Goal: Task Accomplishment & Management: Manage account settings

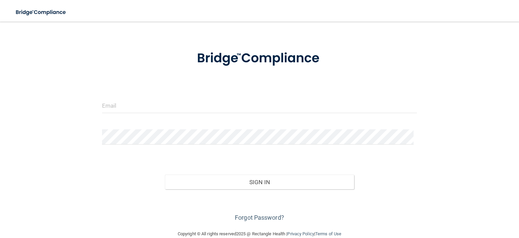
scroll to position [32, 0]
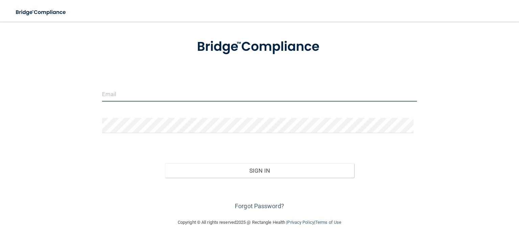
click at [137, 95] on input "email" at bounding box center [259, 93] width 315 height 15
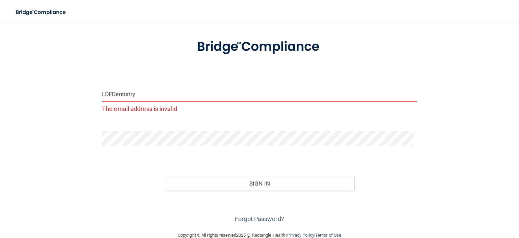
type input "LDFDentistry"
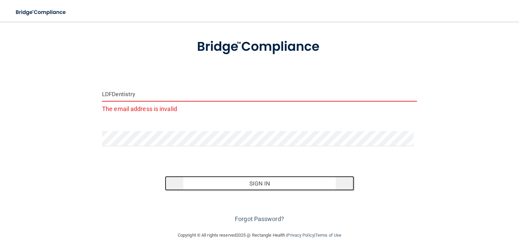
click at [223, 176] on button "Sign In" at bounding box center [259, 183] width 189 height 15
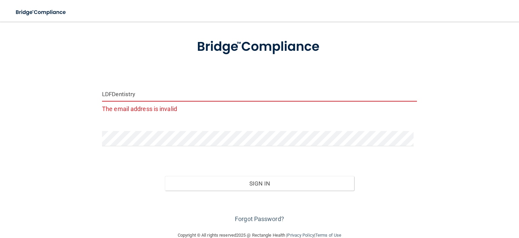
drag, startPoint x: 164, startPoint y: 94, endPoint x: 0, endPoint y: 82, distance: 164.0
click at [0, 82] on main "LDFDentistry The email address is invalid Invalid email/password. You don't hav…" at bounding box center [259, 130] width 519 height 216
type input "Lfamilydentistry@gmail.com"
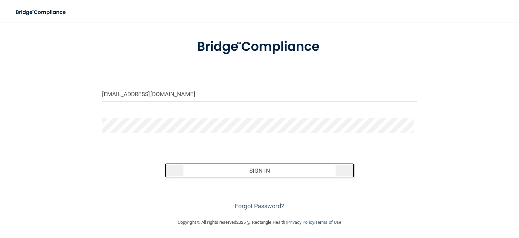
click at [236, 175] on button "Sign In" at bounding box center [259, 170] width 189 height 15
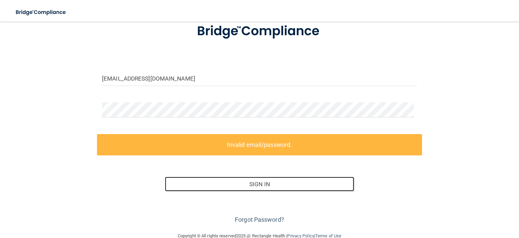
scroll to position [62, 0]
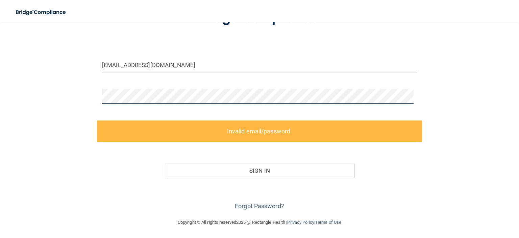
click at [0, 88] on main "Lfamilydentistry@gmail.com Invalid email/password. You don't have permission to…" at bounding box center [259, 130] width 519 height 216
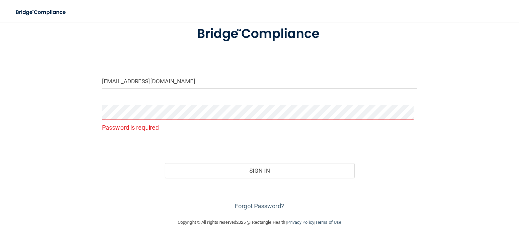
scroll to position [32, 0]
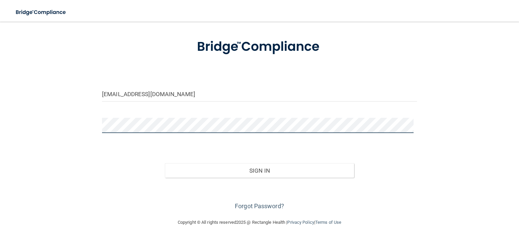
click at [165, 163] on button "Sign In" at bounding box center [259, 170] width 189 height 15
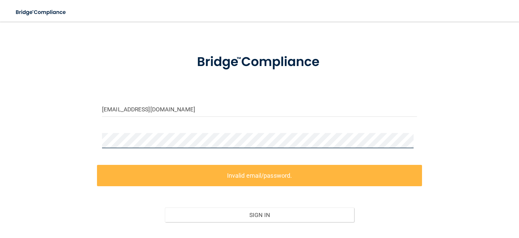
scroll to position [34, 0]
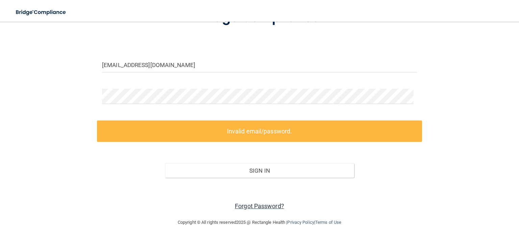
click at [248, 205] on link "Forgot Password?" at bounding box center [259, 205] width 49 height 7
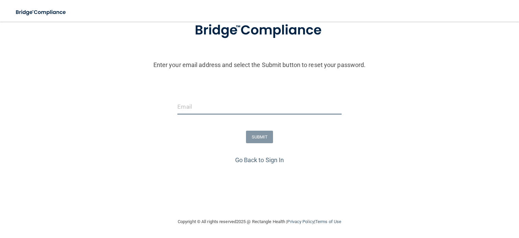
click at [206, 104] on input "email" at bounding box center [259, 106] width 164 height 15
type input "Lfamilydentistry@gmail.com"
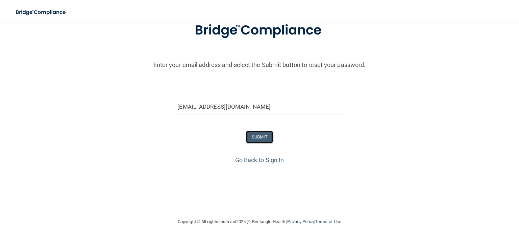
click at [248, 137] on button "SUBMIT" at bounding box center [259, 136] width 27 height 13
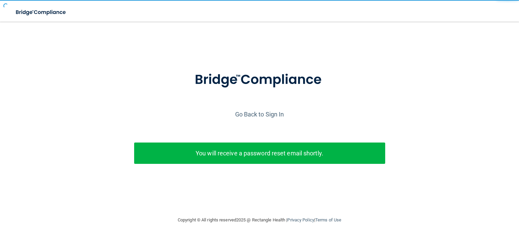
scroll to position [0, 0]
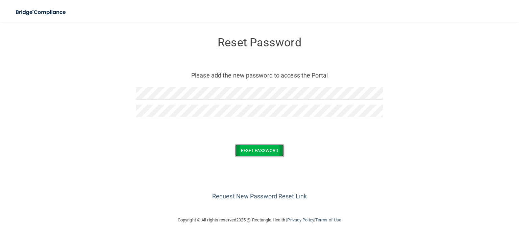
click at [260, 152] on button "Reset Password" at bounding box center [259, 150] width 49 height 13
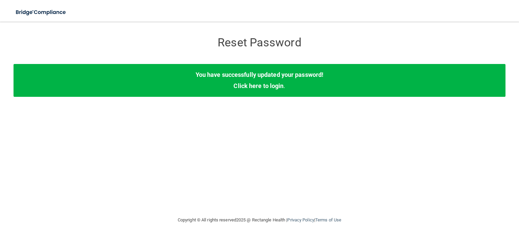
click at [268, 77] on b "You have successfully updated your password!" at bounding box center [260, 74] width 128 height 7
click at [265, 83] on link "Click here to login" at bounding box center [259, 85] width 50 height 7
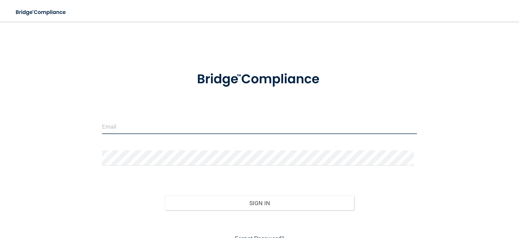
click at [139, 128] on input "email" at bounding box center [259, 126] width 315 height 15
type input "Lfamilydentistry@gmail.com"
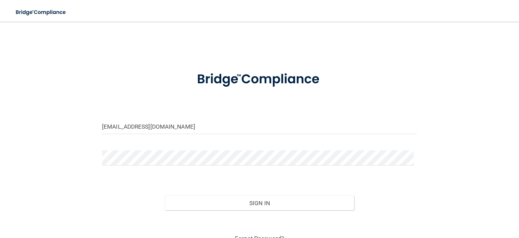
click at [219, 194] on div "Sign In" at bounding box center [259, 196] width 325 height 28
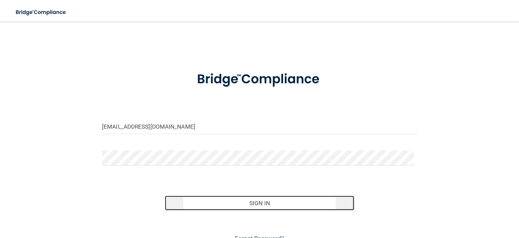
click at [222, 200] on button "Sign In" at bounding box center [259, 202] width 189 height 15
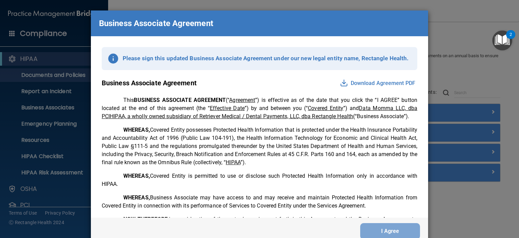
drag, startPoint x: 426, startPoint y: 52, endPoint x: 420, endPoint y: 57, distance: 7.7
click at [422, 58] on div "Please sign this updated Business Associate Agreement under our new legal entit…" at bounding box center [259, 126] width 337 height 181
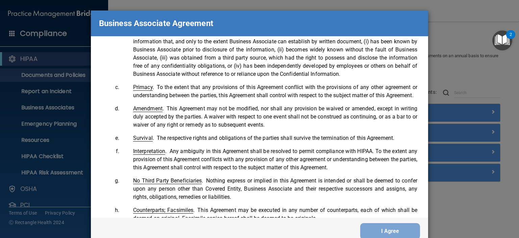
scroll to position [1378, 0]
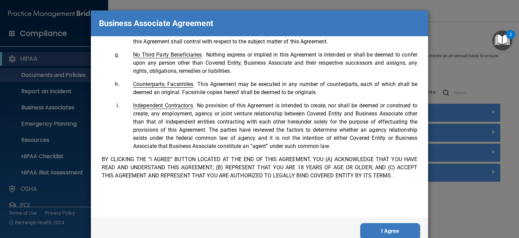
click at [380, 229] on button "I Agree" at bounding box center [390, 231] width 60 height 16
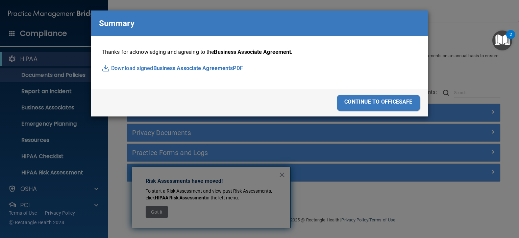
click at [368, 100] on div "continue to officesafe" at bounding box center [378, 103] width 83 height 16
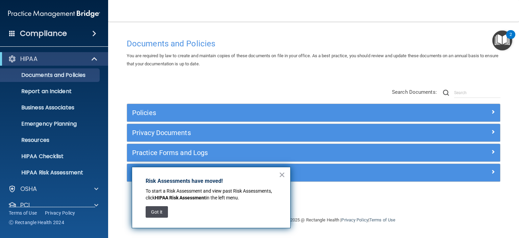
click at [161, 211] on button "Got it" at bounding box center [157, 211] width 22 height 11
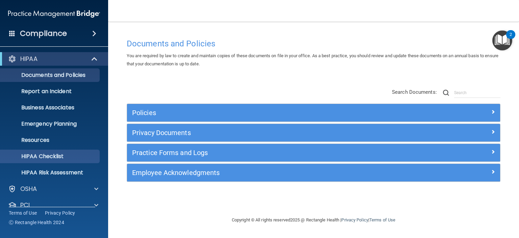
scroll to position [0, 0]
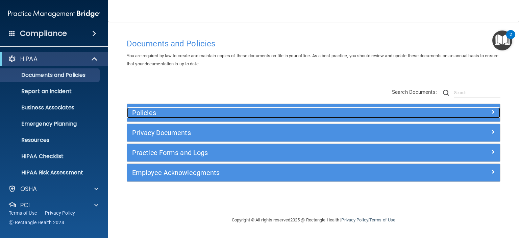
click at [204, 111] on h5 "Policies" at bounding box center [267, 112] width 270 height 7
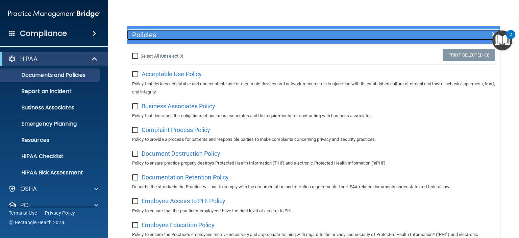
scroll to position [34, 0]
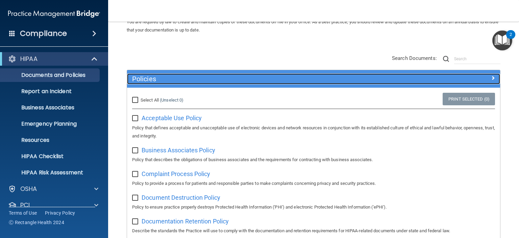
click at [172, 73] on div "Policies" at bounding box center [267, 78] width 280 height 11
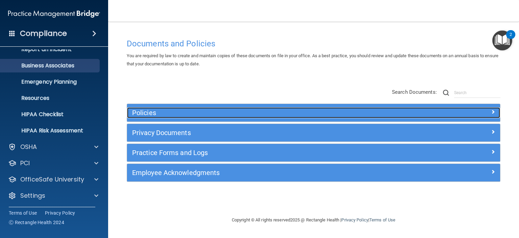
scroll to position [43, 0]
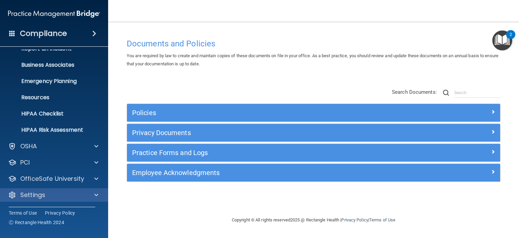
click at [41, 189] on div "Settings" at bounding box center [54, 195] width 109 height 14
click at [92, 193] on div at bounding box center [95, 195] width 17 height 8
click at [96, 194] on span at bounding box center [96, 195] width 4 height 8
click at [17, 194] on div "Settings" at bounding box center [45, 195] width 84 height 8
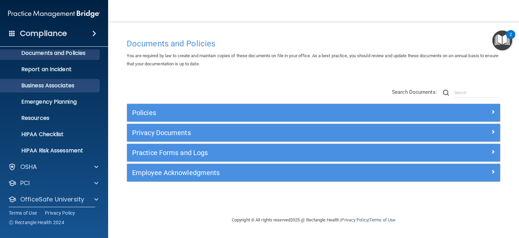
scroll to position [0, 0]
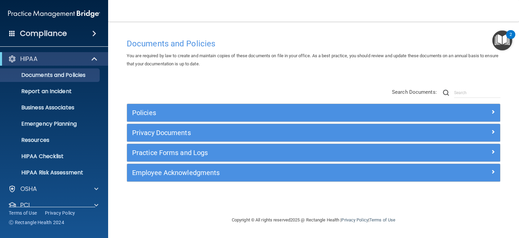
click at [11, 31] on span at bounding box center [12, 33] width 6 height 6
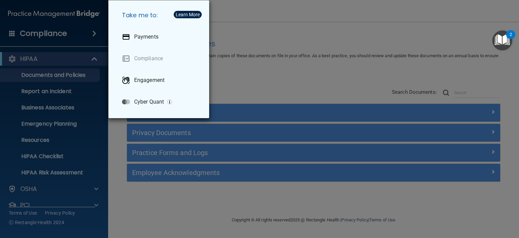
click at [55, 28] on div "Take me to: Payments Compliance Engagement Cyber Quant" at bounding box center [259, 119] width 519 height 238
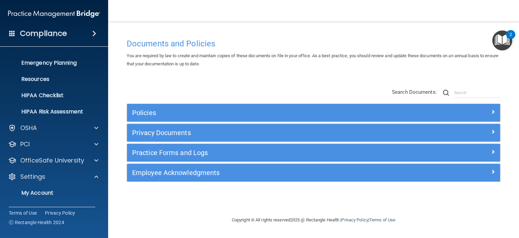
scroll to position [107, 0]
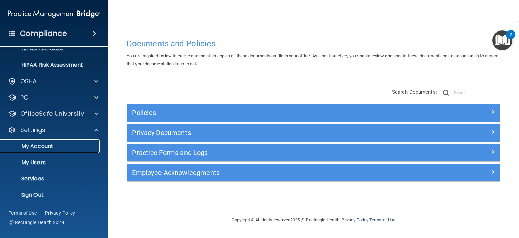
click at [52, 141] on link "My Account" at bounding box center [46, 146] width 106 height 14
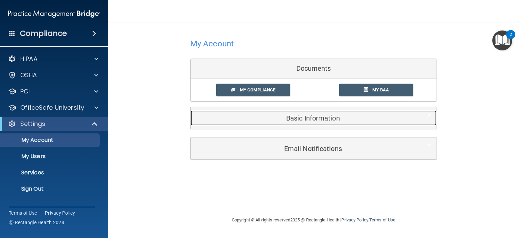
click at [323, 114] on h5 "Basic Information" at bounding box center [303, 117] width 215 height 7
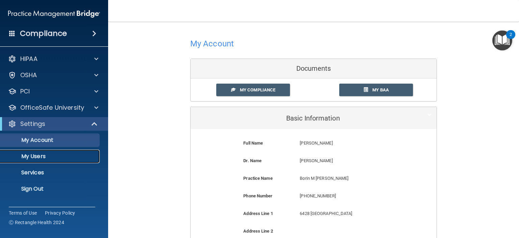
click at [41, 158] on p "My Users" at bounding box center [50, 156] width 92 height 7
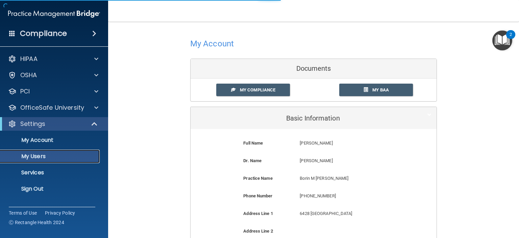
select select "20"
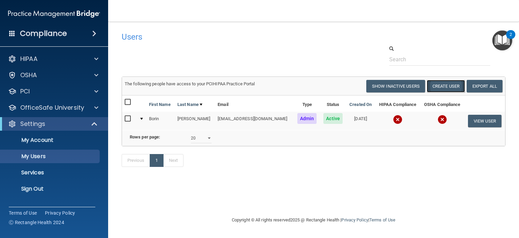
click at [450, 85] on button "Create User" at bounding box center [446, 86] width 38 height 13
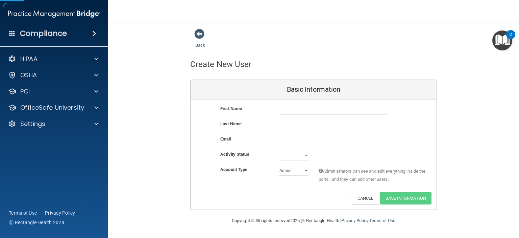
click at [309, 102] on div "First Name Last Name Email Activity Status Active Inactive Account Type Practic…" at bounding box center [314, 154] width 246 height 110
click at [311, 111] on input "text" at bounding box center [334, 109] width 108 height 10
type input "Rose"
type input "s"
type input "Srishord"
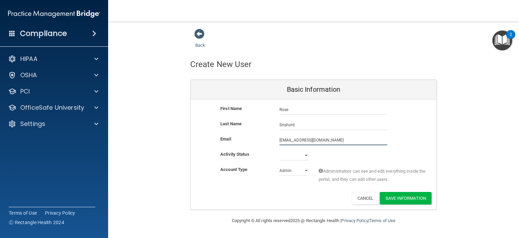
type input "rose.srishord@gmail.com"
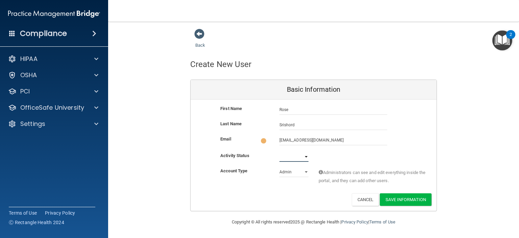
drag, startPoint x: 308, startPoint y: 155, endPoint x: 305, endPoint y: 154, distance: 3.4
click at [306, 155] on select "Active Inactive" at bounding box center [294, 156] width 29 height 10
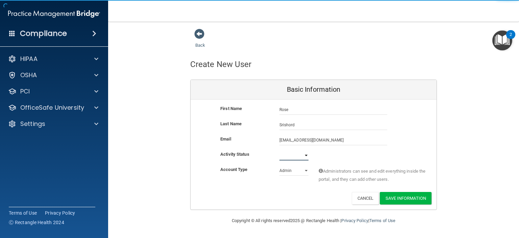
select select "active"
click at [280, 150] on select "Active Inactive" at bounding box center [294, 155] width 29 height 10
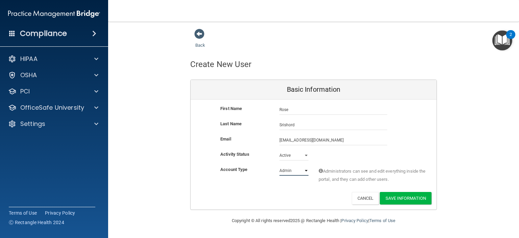
click at [289, 170] on select "Admin Member" at bounding box center [294, 170] width 29 height 10
click at [393, 200] on button "Save Information" at bounding box center [406, 198] width 52 height 13
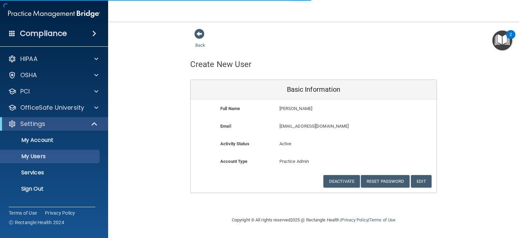
select select "20"
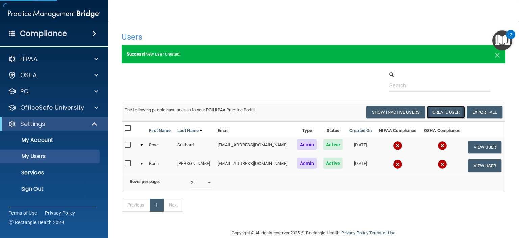
click at [445, 111] on button "Create User" at bounding box center [446, 112] width 38 height 13
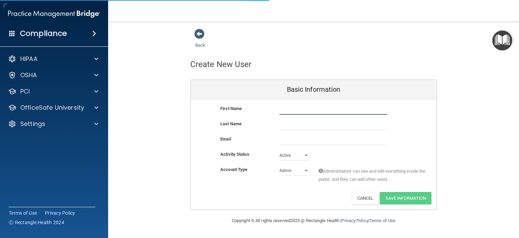
click at [286, 109] on input "text" at bounding box center [334, 109] width 108 height 10
type input "Sofia"
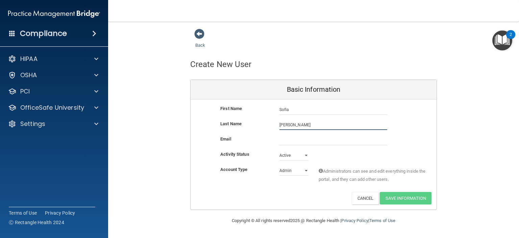
type input "Afzali"
paste input "afzalisofia@gmail.com"
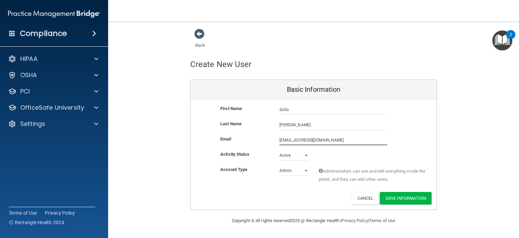
type input "afzalisofia@gmail.com"
click at [292, 169] on select "Admin Member" at bounding box center [294, 170] width 29 height 10
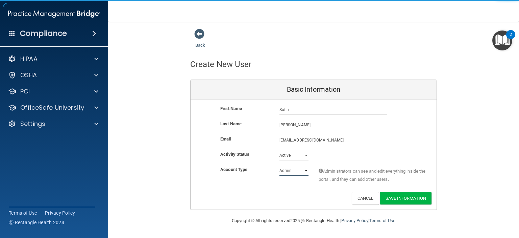
select select "practice_member"
click at [280, 165] on select "Admin Member" at bounding box center [294, 170] width 29 height 10
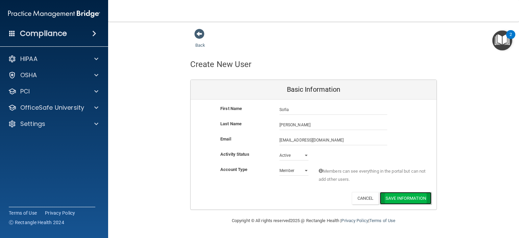
click at [419, 197] on button "Save Information" at bounding box center [406, 198] width 52 height 13
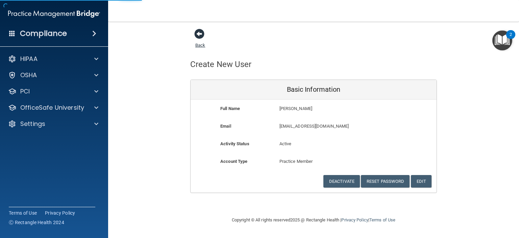
click at [197, 33] on span at bounding box center [199, 34] width 10 height 10
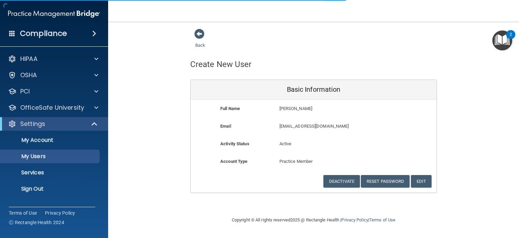
select select "20"
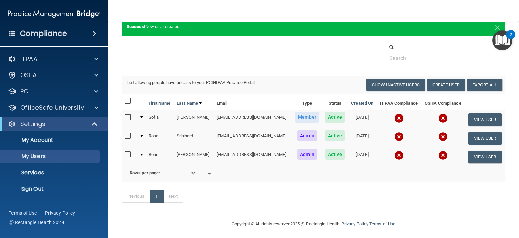
scroll to position [39, 0]
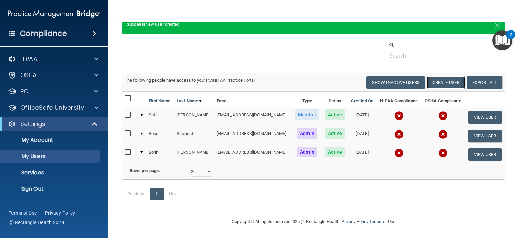
click at [435, 76] on button "Create User" at bounding box center [446, 82] width 38 height 13
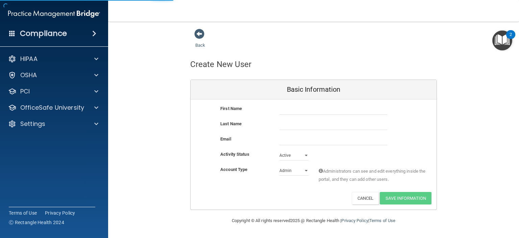
click at [341, 102] on div "First Name Last Name Email Activity Status Active Active Inactive Account Type …" at bounding box center [314, 154] width 246 height 110
click at [338, 109] on input "text" at bounding box center [334, 109] width 108 height 10
type input "Emily"
type input "o"
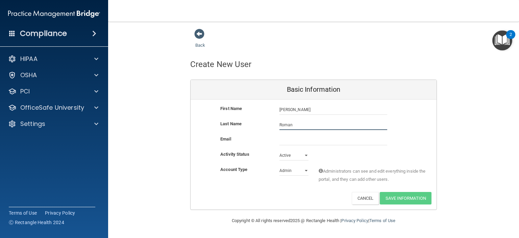
type input "Roman"
click at [361, 200] on button "Cancel" at bounding box center [365, 198] width 27 height 13
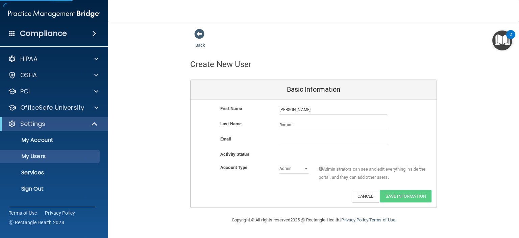
select select "20"
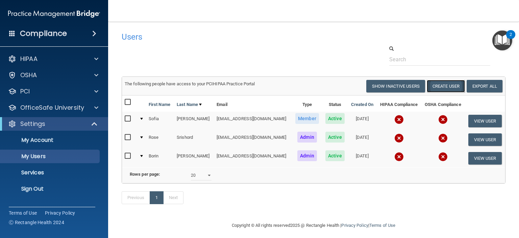
click at [433, 87] on button "Create User" at bounding box center [446, 86] width 38 height 13
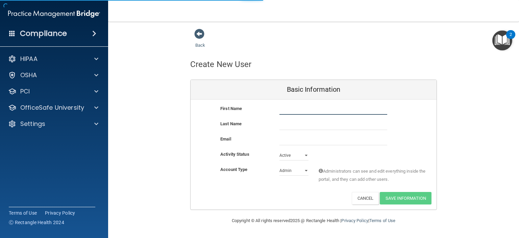
click at [294, 109] on input "text" at bounding box center [334, 109] width 108 height 10
type input "Sonny"
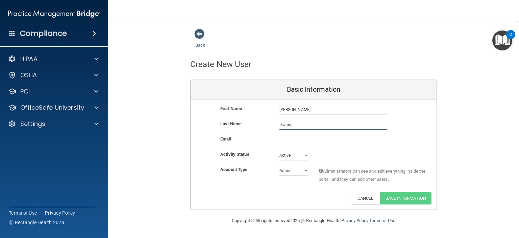
type input "Hwang"
paste input "shwang1985@gmail.com"
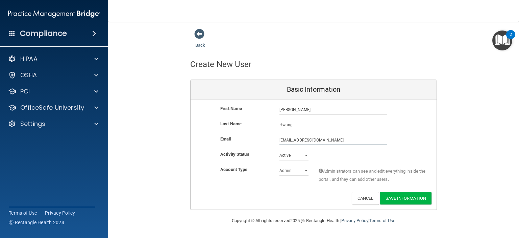
type input "shwang1985@gmail.com"
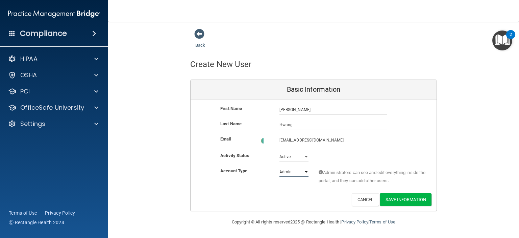
click at [297, 173] on select "Admin Member" at bounding box center [294, 172] width 29 height 10
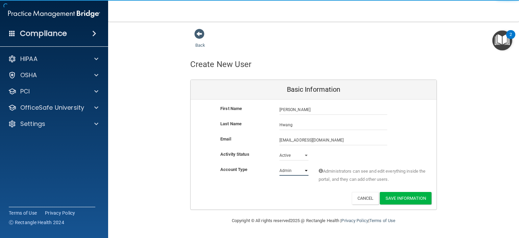
select select "practice_member"
click at [280, 165] on select "Admin Member" at bounding box center [294, 170] width 29 height 10
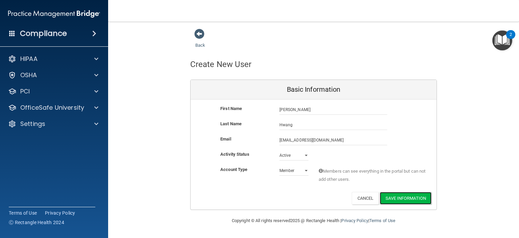
click at [414, 194] on button "Save Information" at bounding box center [406, 198] width 52 height 13
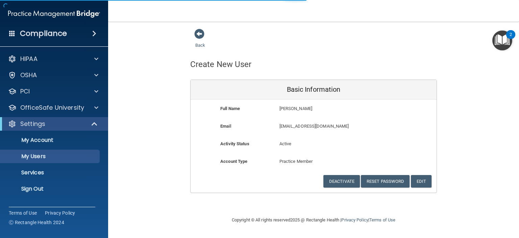
select select "20"
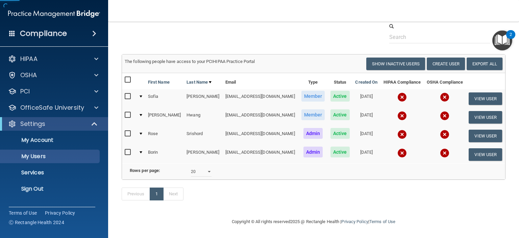
scroll to position [57, 0]
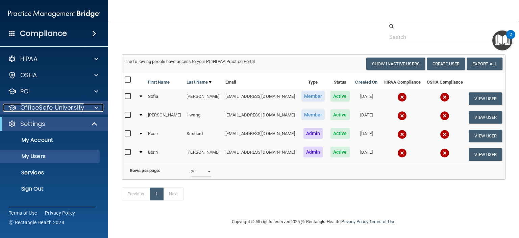
click at [45, 109] on p "OfficeSafe University" at bounding box center [52, 107] width 64 height 8
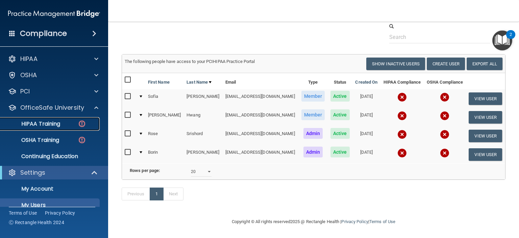
click at [39, 121] on p "HIPAA Training" at bounding box center [32, 123] width 56 height 7
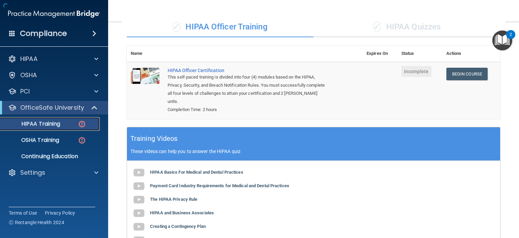
scroll to position [221, 0]
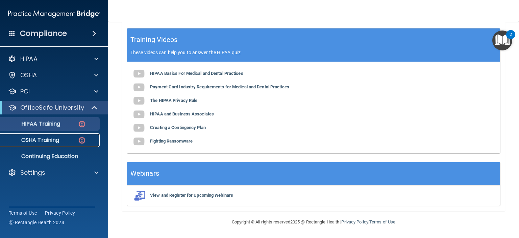
click at [44, 138] on p "OSHA Training" at bounding box center [31, 140] width 55 height 7
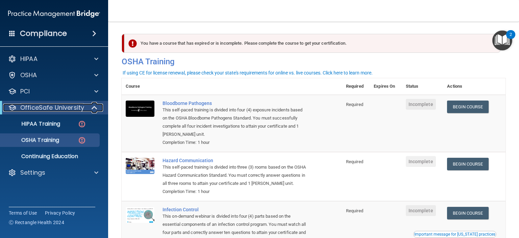
click at [46, 105] on p "OfficeSafe University" at bounding box center [52, 107] width 64 height 8
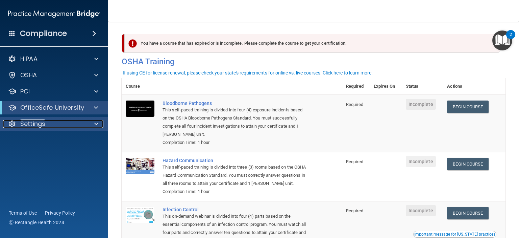
click at [38, 123] on p "Settings" at bounding box center [32, 124] width 25 height 8
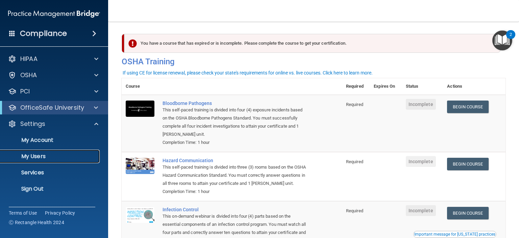
click at [35, 158] on p "My Users" at bounding box center [50, 156] width 92 height 7
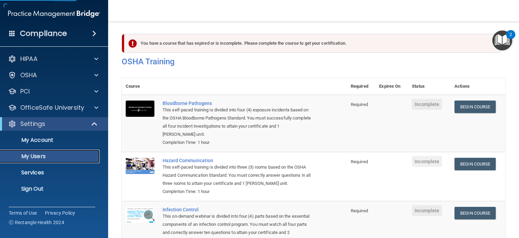
select select "20"
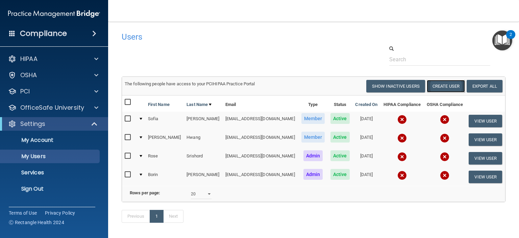
click at [441, 83] on button "Create User" at bounding box center [446, 86] width 38 height 13
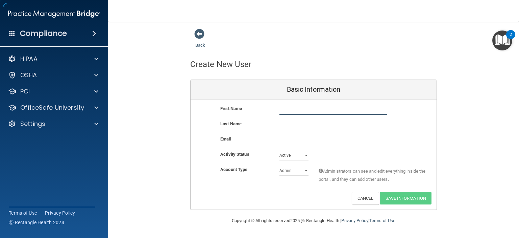
click at [318, 107] on input "text" at bounding box center [334, 109] width 108 height 10
click at [282, 139] on input "email" at bounding box center [334, 140] width 108 height 10
paste input "dianaroman0507@gmail.com"
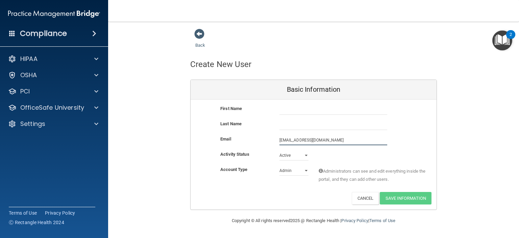
type input "dianaroman0507@gmail.com"
click at [302, 118] on div "First Name" at bounding box center [314, 111] width 246 height 15
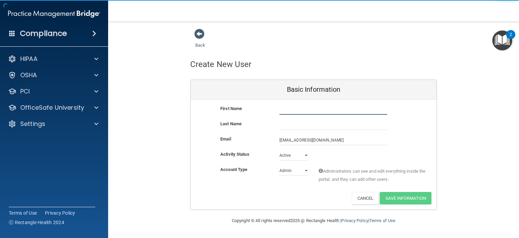
click at [303, 111] on input "text" at bounding box center [334, 109] width 108 height 10
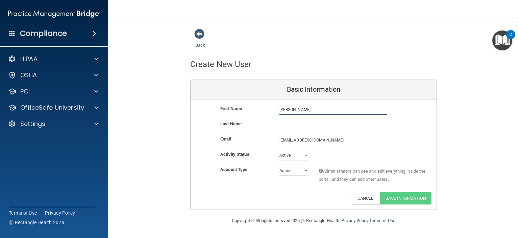
type input "Emily"
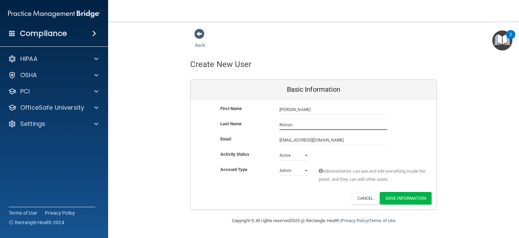
type input "Roman"
click at [285, 171] on select "Admin Member" at bounding box center [294, 170] width 29 height 10
select select "practice_member"
click at [280, 165] on select "Admin Member" at bounding box center [294, 170] width 29 height 10
click at [401, 194] on button "Save Information" at bounding box center [406, 198] width 52 height 13
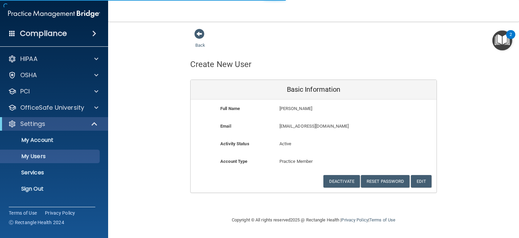
select select "20"
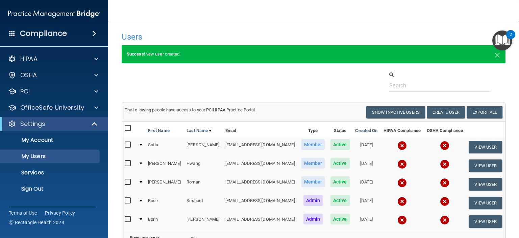
click at [496, 53] on div "Success! New user created. ×" at bounding box center [314, 54] width 384 height 18
click at [495, 55] on span "×" at bounding box center [498, 54] width 6 height 14
select select "20"
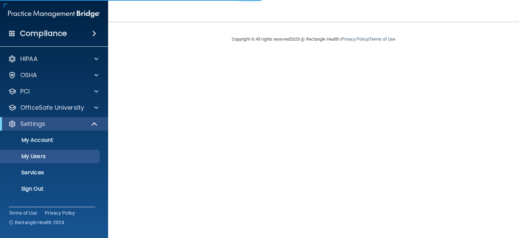
select select "20"
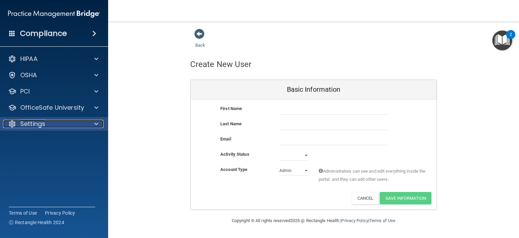
click at [49, 124] on div "Settings" at bounding box center [45, 124] width 84 height 8
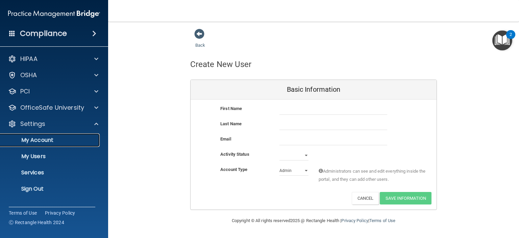
click at [39, 141] on p "My Account" at bounding box center [50, 140] width 92 height 7
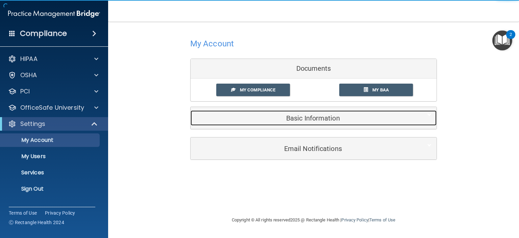
click at [290, 121] on h5 "Basic Information" at bounding box center [303, 117] width 215 height 7
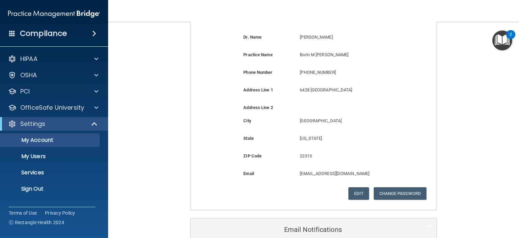
scroll to position [135, 0]
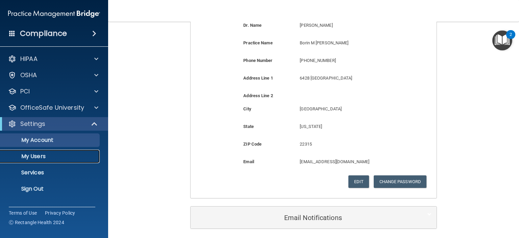
click at [53, 157] on p "My Users" at bounding box center [50, 156] width 92 height 7
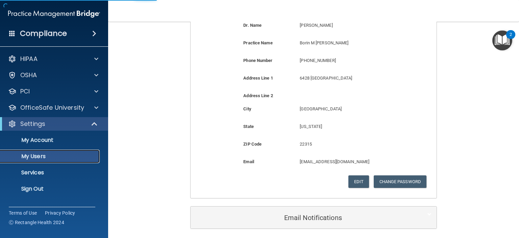
scroll to position [24, 0]
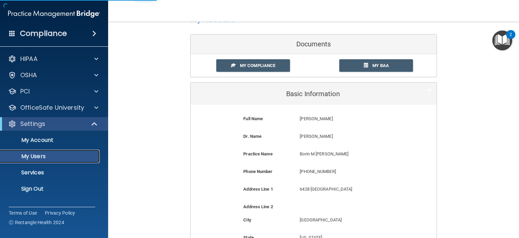
select select "20"
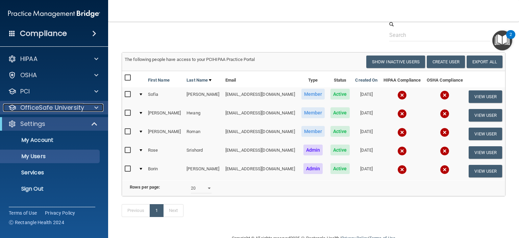
click at [47, 108] on p "OfficeSafe University" at bounding box center [52, 107] width 64 height 8
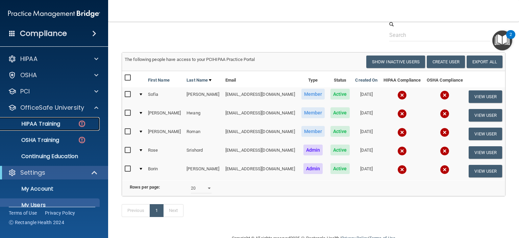
click at [46, 123] on p "HIPAA Training" at bounding box center [32, 123] width 56 height 7
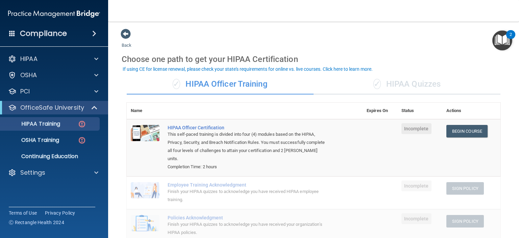
click at [414, 82] on div "✓ HIPAA Quizzes" at bounding box center [407, 84] width 187 height 20
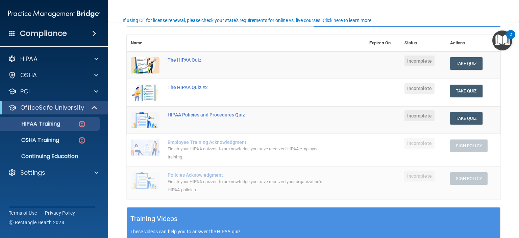
scroll to position [34, 0]
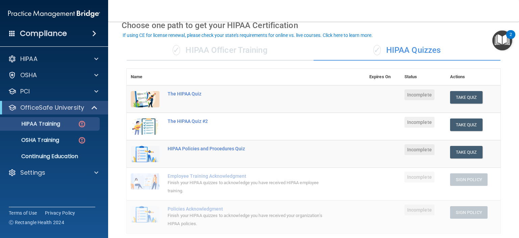
click at [215, 55] on div "✓ HIPAA Officer Training" at bounding box center [220, 50] width 187 height 20
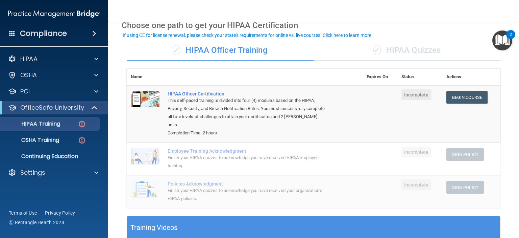
scroll to position [0, 0]
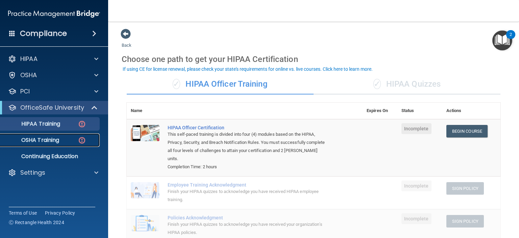
click at [48, 139] on p "OSHA Training" at bounding box center [31, 140] width 55 height 7
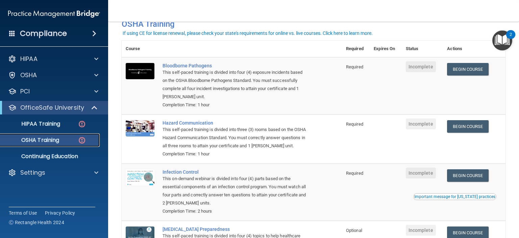
scroll to position [71, 0]
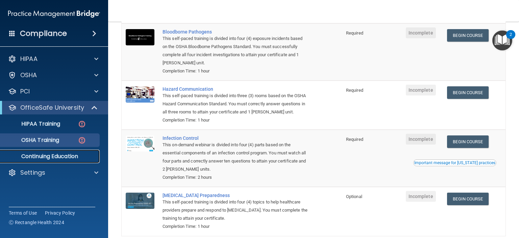
click at [47, 157] on p "Continuing Education" at bounding box center [50, 156] width 92 height 7
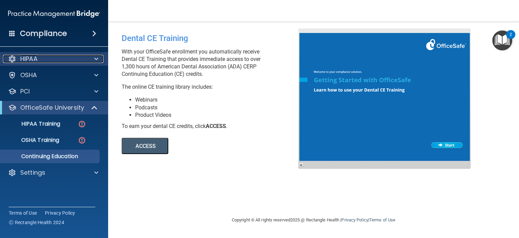
click at [54, 55] on div "HIPAA" at bounding box center [45, 59] width 84 height 8
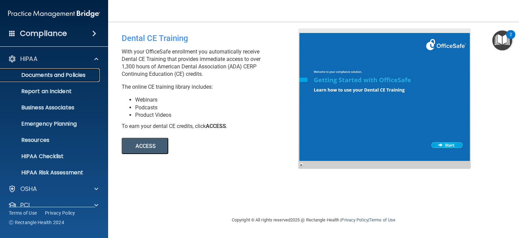
click at [50, 76] on p "Documents and Policies" at bounding box center [50, 75] width 92 height 7
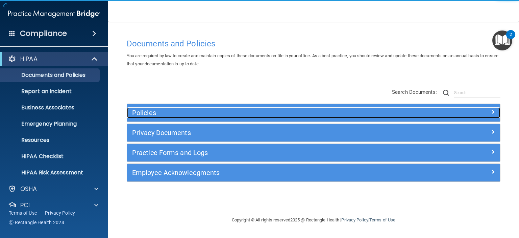
click at [162, 112] on h5 "Policies" at bounding box center [267, 112] width 270 height 7
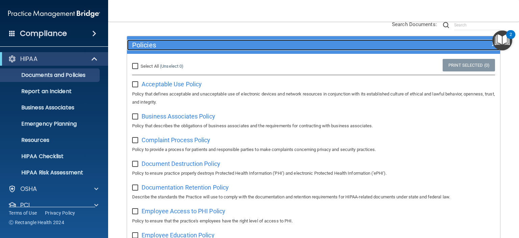
scroll to position [34, 0]
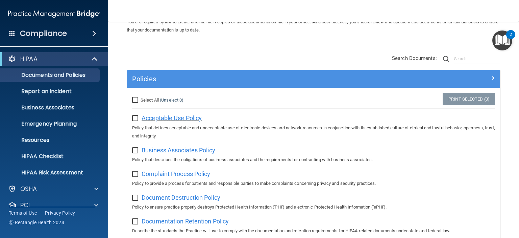
click at [172, 119] on span "Acceptable Use Policy" at bounding box center [172, 117] width 60 height 7
click at [135, 118] on input "checkbox" at bounding box center [136, 118] width 8 height 5
checkbox input "true"
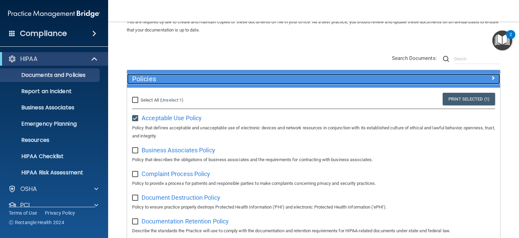
click at [152, 80] on h5 "Policies" at bounding box center [267, 78] width 270 height 7
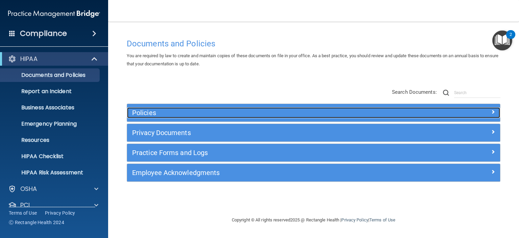
scroll to position [0, 0]
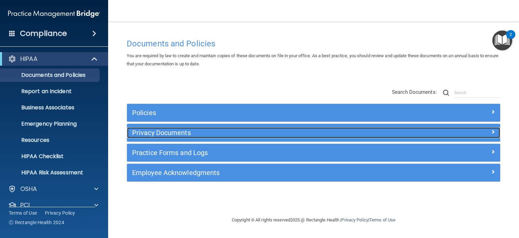
click at [164, 130] on h5 "Privacy Documents" at bounding box center [267, 132] width 270 height 7
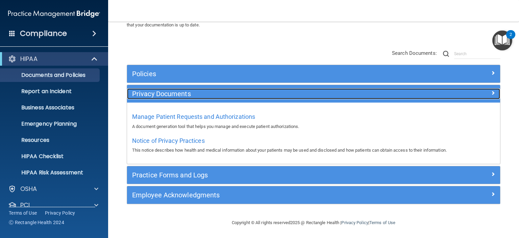
scroll to position [39, 0]
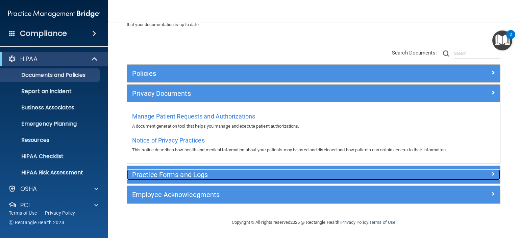
click at [150, 174] on h5 "Practice Forms and Logs" at bounding box center [267, 174] width 270 height 7
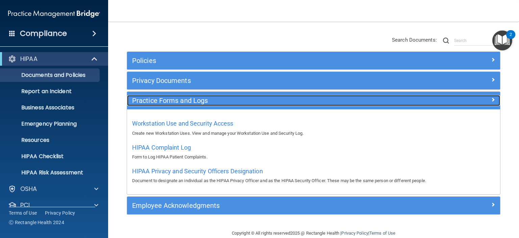
scroll to position [63, 0]
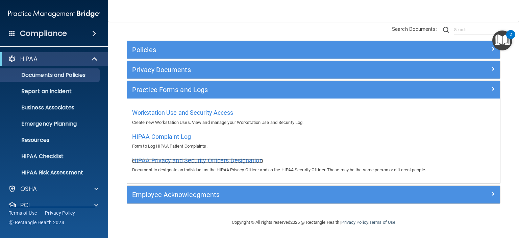
click at [233, 160] on span "HIPAA Privacy and Security Officers Designation" at bounding box center [197, 159] width 131 height 7
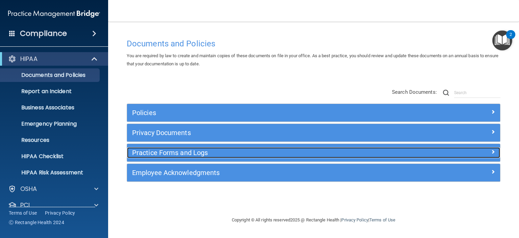
click at [174, 157] on div "Practice Forms and Logs" at bounding box center [267, 152] width 280 height 11
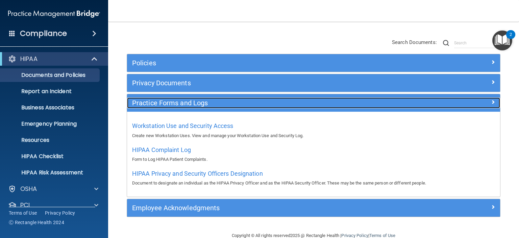
scroll to position [63, 0]
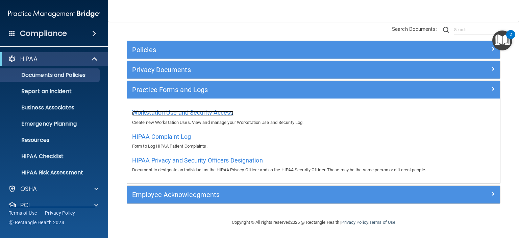
click at [187, 113] on span "Workstation Use and Security Access" at bounding box center [182, 112] width 101 height 7
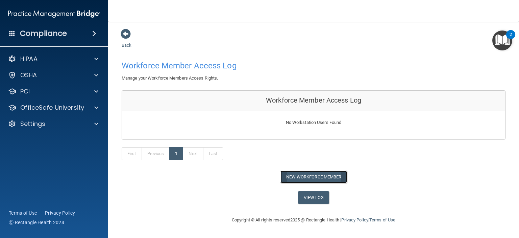
click at [305, 177] on button "New Workforce Member" at bounding box center [314, 176] width 67 height 13
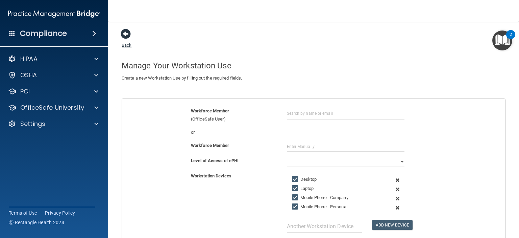
click at [130, 34] on span at bounding box center [126, 34] width 10 height 10
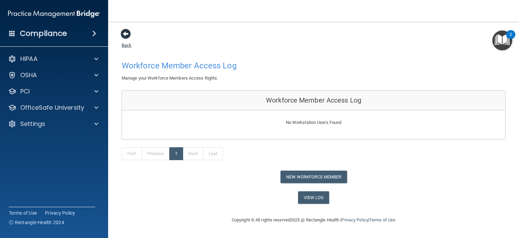
click at [121, 32] on span at bounding box center [126, 34] width 10 height 10
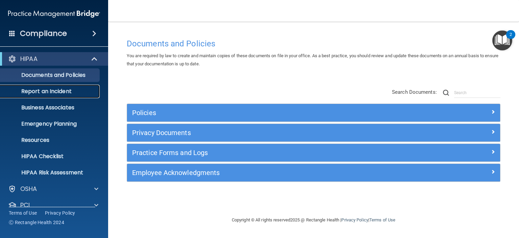
click at [46, 92] on p "Report an Incident" at bounding box center [50, 91] width 92 height 7
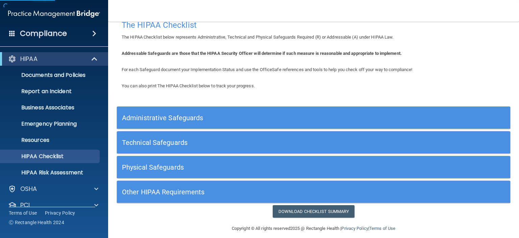
scroll to position [18, 0]
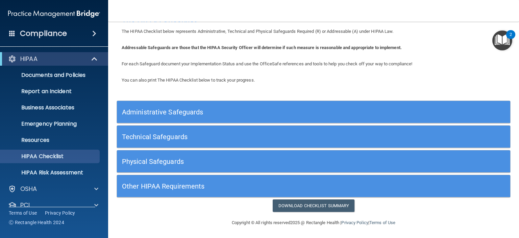
click at [153, 114] on h5 "Administrative Safeguards" at bounding box center [264, 111] width 285 height 7
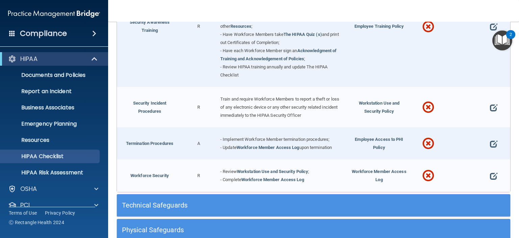
scroll to position [656, 0]
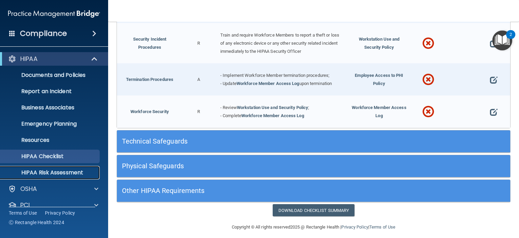
click at [33, 172] on p "HIPAA Risk Assessment" at bounding box center [50, 172] width 92 height 7
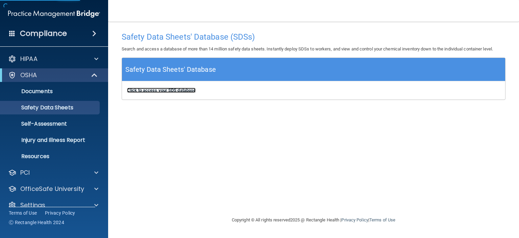
click at [177, 89] on b "Click to access your SDS database" at bounding box center [161, 90] width 69 height 5
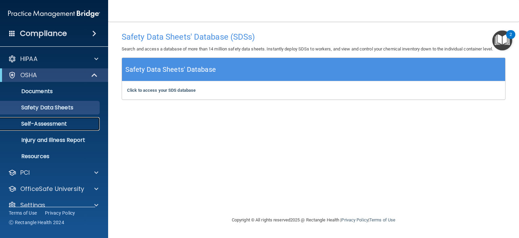
click at [51, 124] on p "Self-Assessment" at bounding box center [50, 123] width 92 height 7
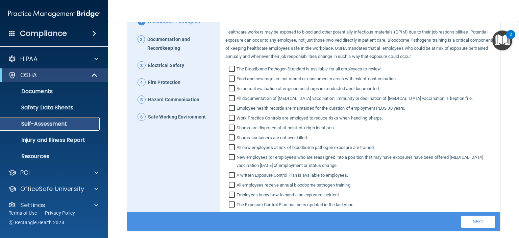
scroll to position [68, 0]
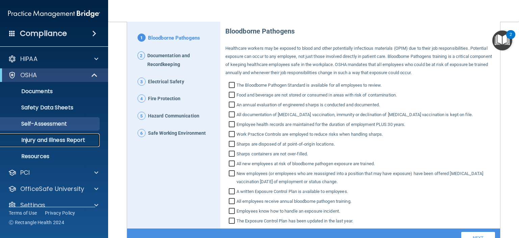
click at [42, 140] on p "Injury and Illness Report" at bounding box center [50, 140] width 92 height 7
